Goal: Task Accomplishment & Management: Use online tool/utility

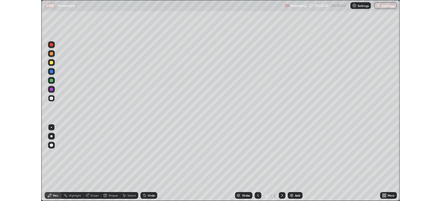
scroll to position [248, 441]
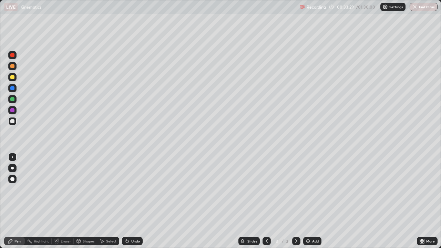
click at [13, 102] on div at bounding box center [12, 99] width 8 height 8
click at [13, 110] on div at bounding box center [12, 110] width 4 height 4
click at [12, 88] on div at bounding box center [12, 88] width 4 height 4
click at [310, 240] on div "Add" at bounding box center [312, 241] width 18 height 8
click at [11, 99] on div at bounding box center [12, 99] width 4 height 4
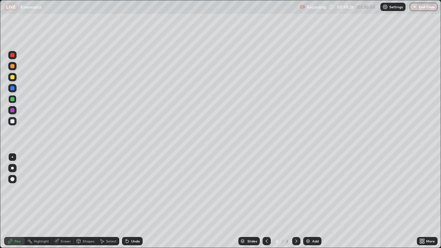
click at [12, 110] on div at bounding box center [12, 110] width 4 height 4
click at [11, 120] on div at bounding box center [12, 121] width 4 height 4
click at [132, 242] on div "Undo" at bounding box center [135, 240] width 9 height 3
click at [132, 240] on div "Undo" at bounding box center [135, 240] width 9 height 3
click at [13, 88] on div at bounding box center [12, 88] width 4 height 4
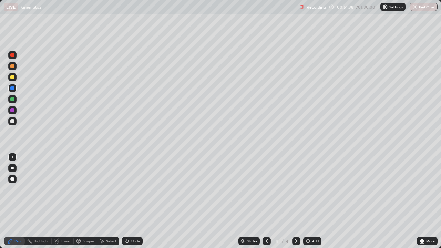
click at [12, 56] on div at bounding box center [12, 55] width 4 height 4
click at [11, 112] on div at bounding box center [12, 110] width 4 height 4
click at [309, 242] on img at bounding box center [308, 241] width 6 height 6
click at [10, 78] on div at bounding box center [12, 77] width 4 height 4
click at [13, 120] on div at bounding box center [12, 121] width 4 height 4
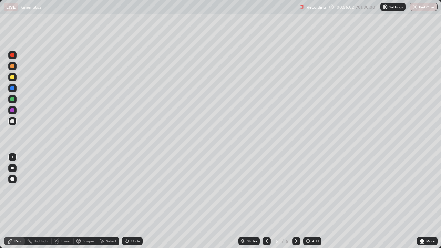
click at [67, 241] on div "Eraser" at bounding box center [66, 240] width 10 height 3
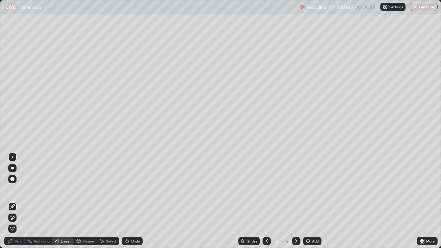
click at [20, 238] on div "Pen" at bounding box center [14, 241] width 21 height 8
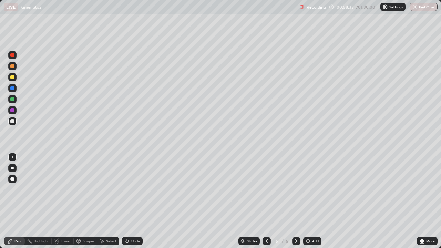
click at [266, 241] on icon at bounding box center [267, 241] width 6 height 6
click at [12, 99] on div at bounding box center [12, 99] width 4 height 4
click at [11, 77] on div at bounding box center [12, 77] width 4 height 4
click at [295, 240] on icon at bounding box center [296, 240] width 2 height 3
click at [266, 241] on icon at bounding box center [267, 241] width 6 height 6
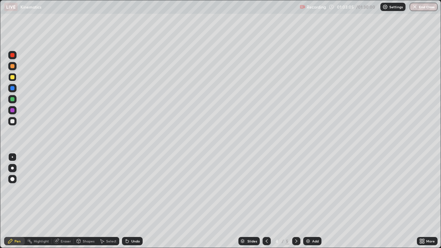
click at [295, 241] on icon at bounding box center [296, 241] width 6 height 6
click at [295, 238] on div at bounding box center [296, 241] width 8 height 8
click at [307, 241] on img at bounding box center [308, 241] width 6 height 6
click at [10, 99] on div at bounding box center [12, 99] width 4 height 4
click at [14, 112] on div at bounding box center [12, 110] width 8 height 8
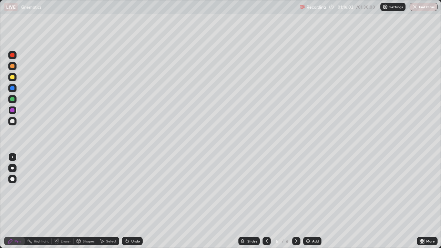
click at [308, 241] on img at bounding box center [308, 241] width 6 height 6
click at [13, 120] on div at bounding box center [12, 121] width 4 height 4
click at [310, 241] on div "Add" at bounding box center [312, 241] width 18 height 8
click at [66, 240] on div "Eraser" at bounding box center [66, 240] width 10 height 3
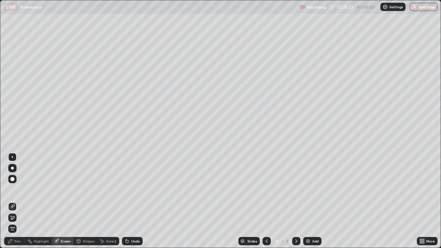
click at [14, 241] on div "Pen" at bounding box center [14, 241] width 21 height 8
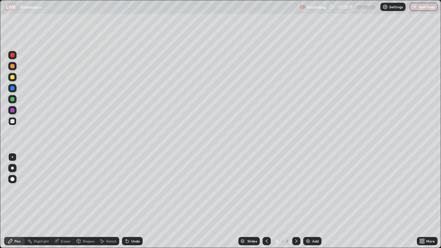
click at [14, 110] on div at bounding box center [12, 110] width 4 height 4
click at [13, 119] on div at bounding box center [12, 121] width 4 height 4
click at [310, 242] on div "Add" at bounding box center [312, 241] width 18 height 8
click at [11, 112] on div at bounding box center [12, 110] width 4 height 4
click at [14, 67] on div at bounding box center [12, 66] width 4 height 4
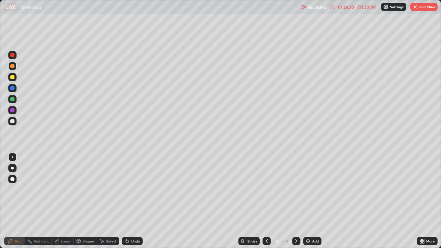
click at [13, 123] on div at bounding box center [12, 121] width 4 height 4
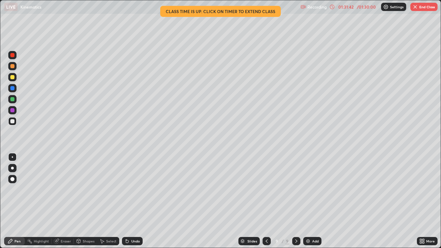
click at [425, 6] on button "End Class" at bounding box center [423, 7] width 27 height 8
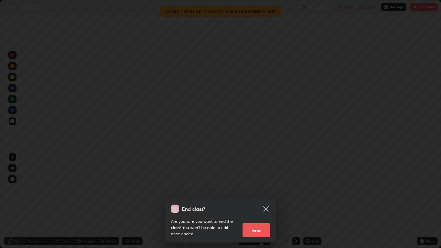
click at [256, 231] on button "End" at bounding box center [256, 230] width 28 height 14
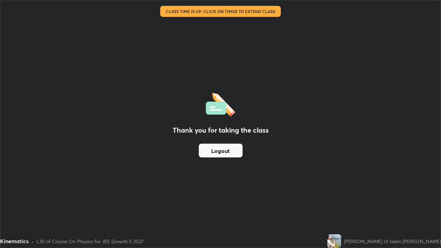
click at [237, 153] on button "Logout" at bounding box center [221, 151] width 44 height 14
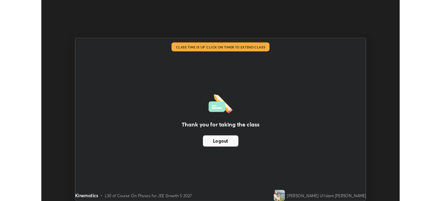
scroll to position [34213, 33974]
